Goal: Check status: Check status

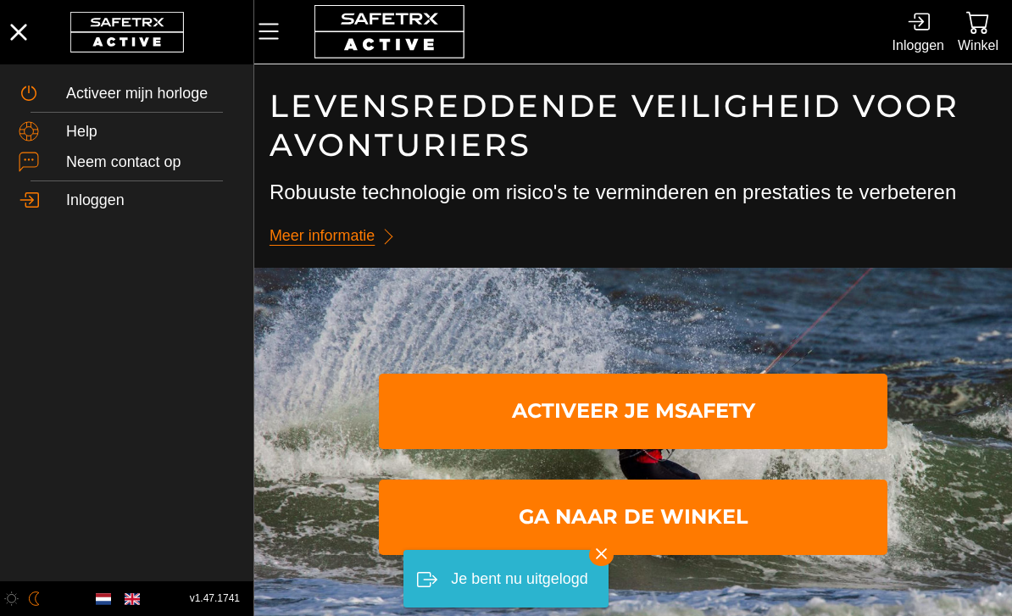
scroll to position [1, 0]
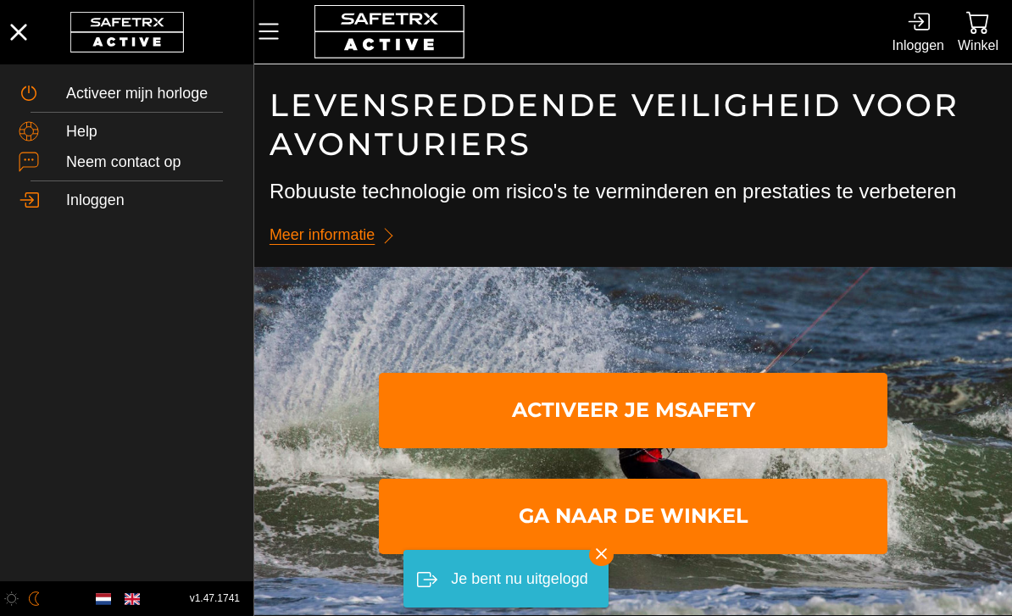
click at [919, 25] on icon at bounding box center [918, 21] width 23 height 23
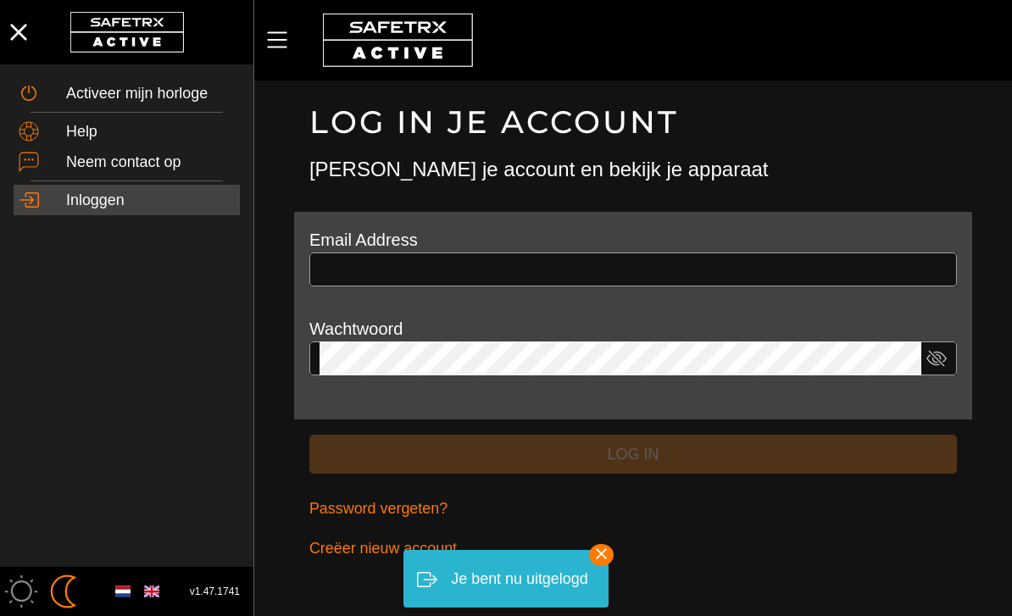
click at [540, 264] on input "text" at bounding box center [633, 270] width 627 height 34
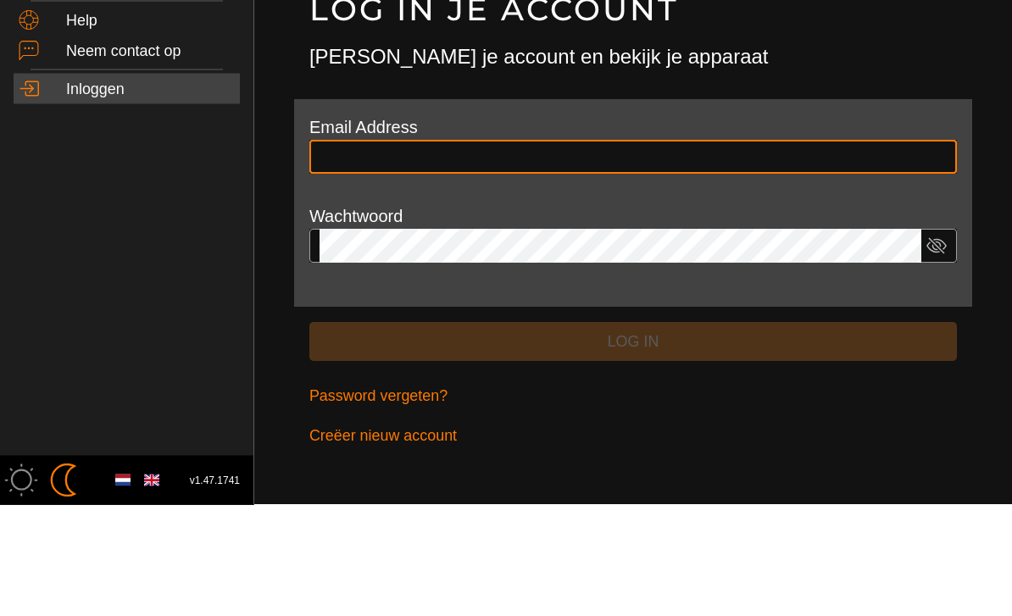
type input "**********"
click at [633, 434] on button "Log in" at bounding box center [633, 454] width 648 height 40
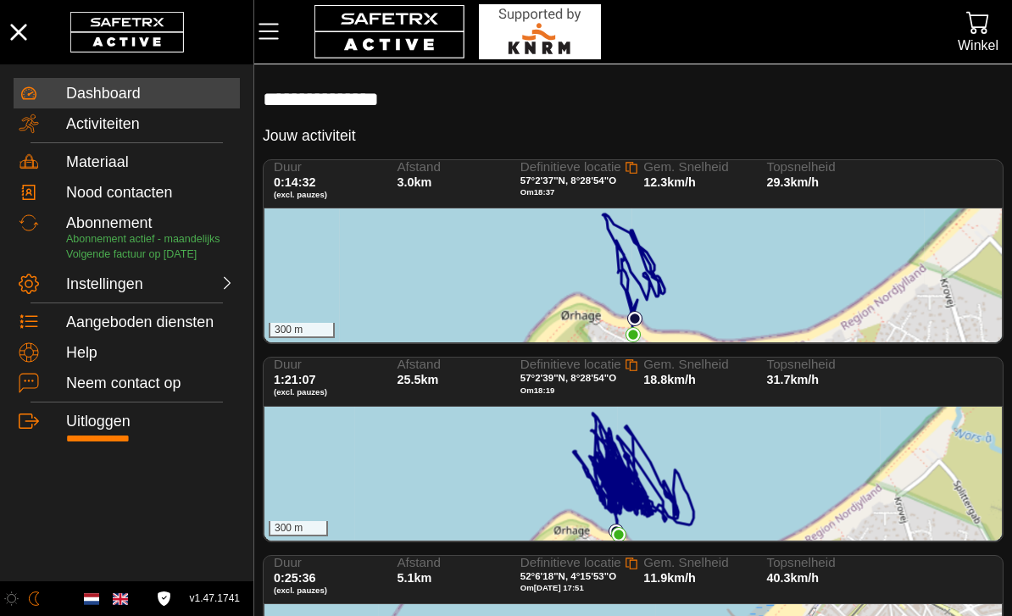
click at [743, 459] on div "300 m" at bounding box center [632, 474] width 737 height 134
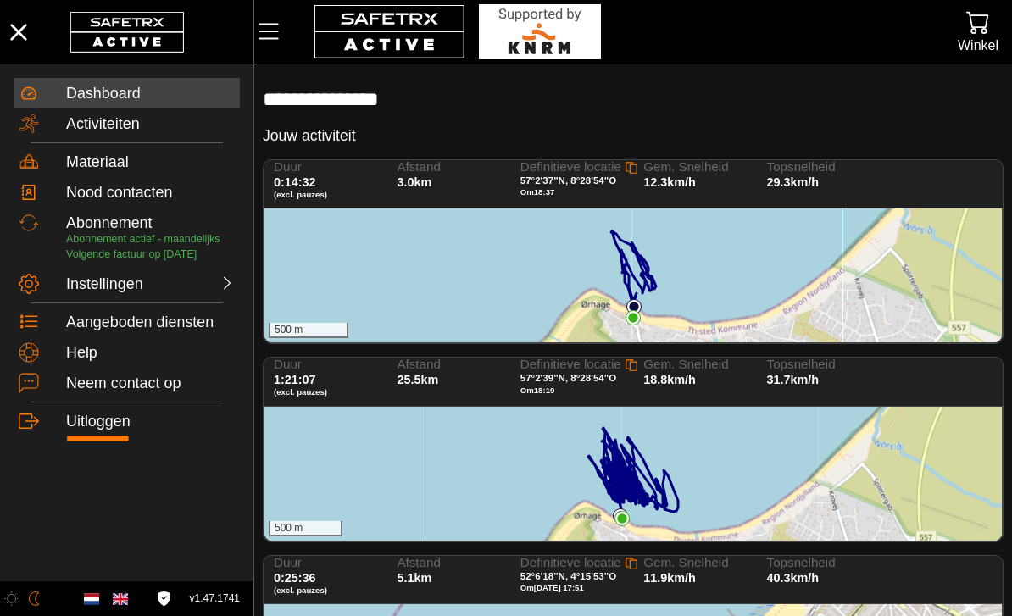
click at [307, 252] on div "500 m" at bounding box center [632, 276] width 737 height 134
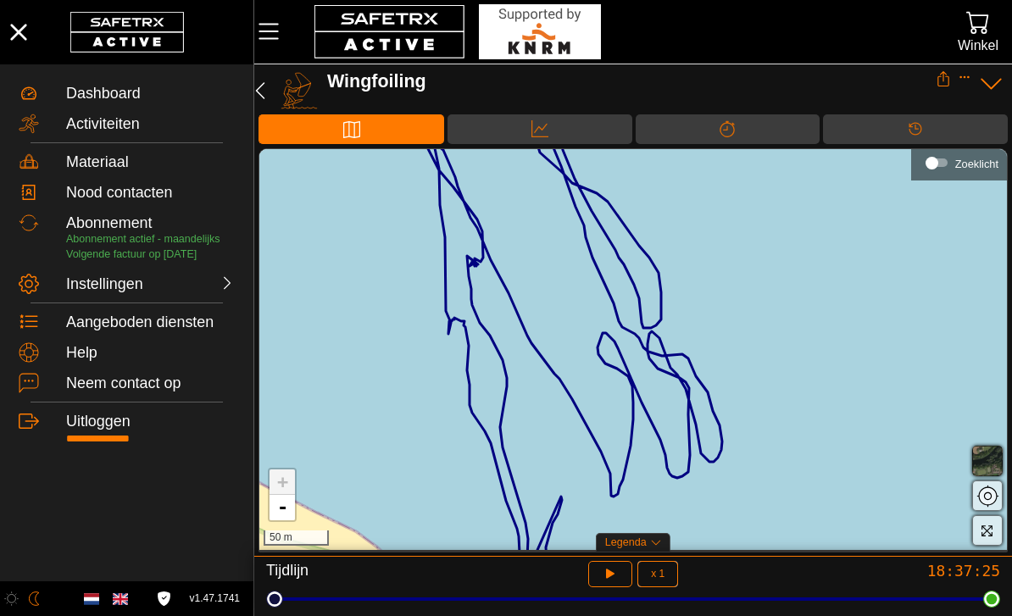
click at [609, 568] on icon "button" at bounding box center [611, 574] width 18 height 18
